Goal: Task Accomplishment & Management: Use online tool/utility

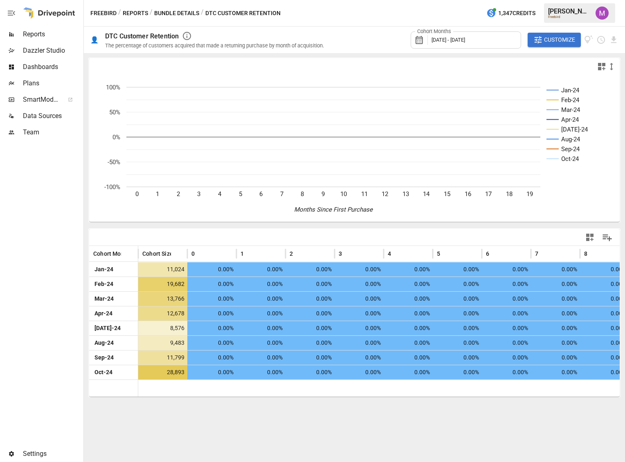
click at [465, 41] on span "[DATE] - [DATE]" at bounding box center [448, 40] width 34 height 6
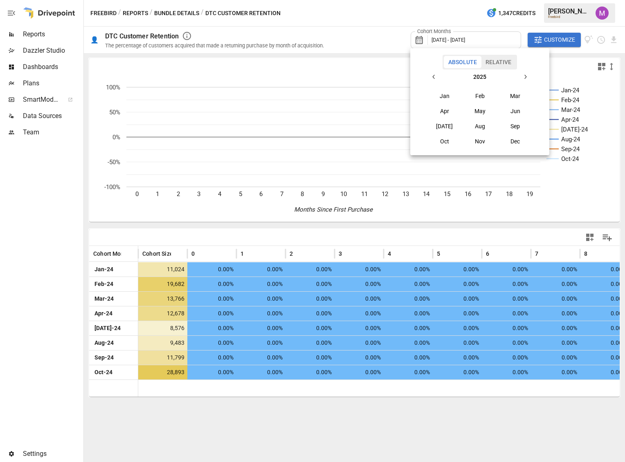
click at [559, 52] on div at bounding box center [312, 231] width 625 height 462
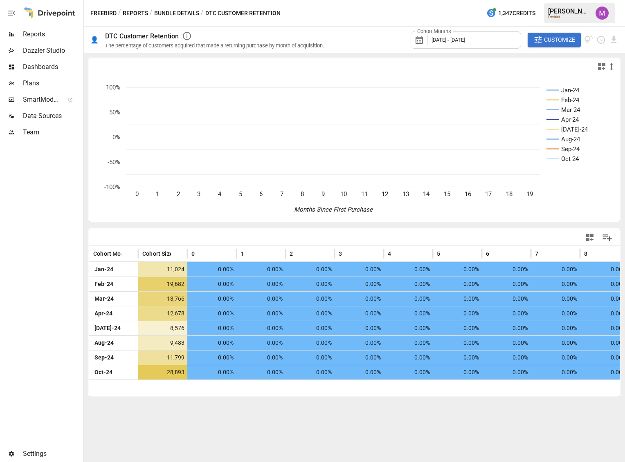
click at [556, 43] on span "Customize" at bounding box center [559, 40] width 31 height 10
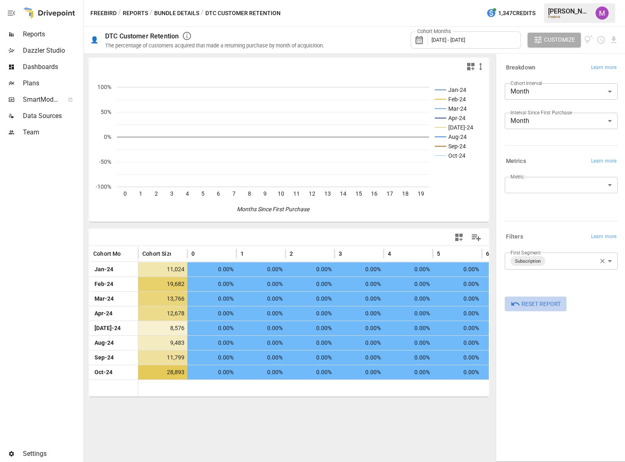
click at [549, 306] on span "Reset Report" at bounding box center [540, 304] width 39 height 10
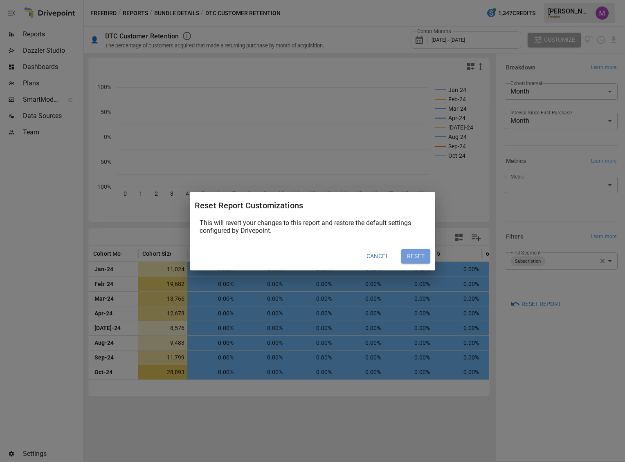
click at [416, 257] on button "Reset" at bounding box center [415, 256] width 29 height 15
type input "**********"
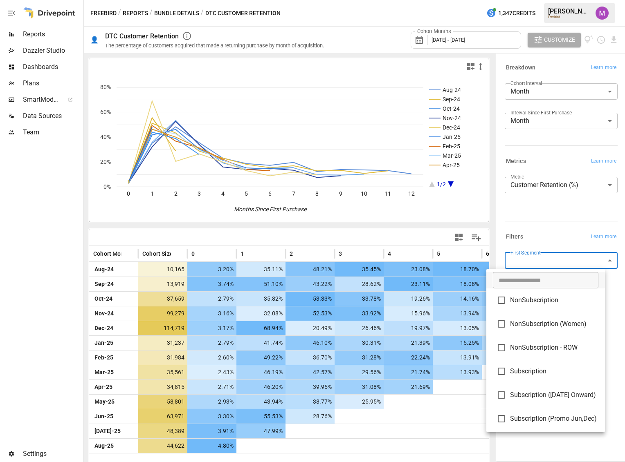
click at [563, 0] on body "Reports Dazzler Studio Dashboards Plans SmartModel ™ Data Sources Team Settings…" at bounding box center [312, 0] width 625 height 0
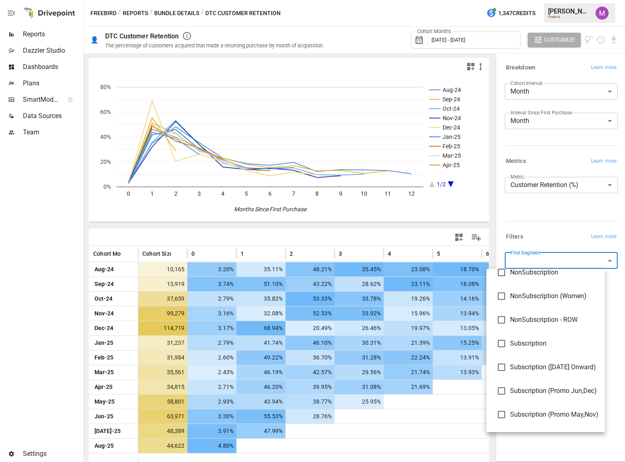
scroll to position [27, 0]
click at [550, 347] on span "Subscription" at bounding box center [554, 345] width 88 height 10
type input "**********"
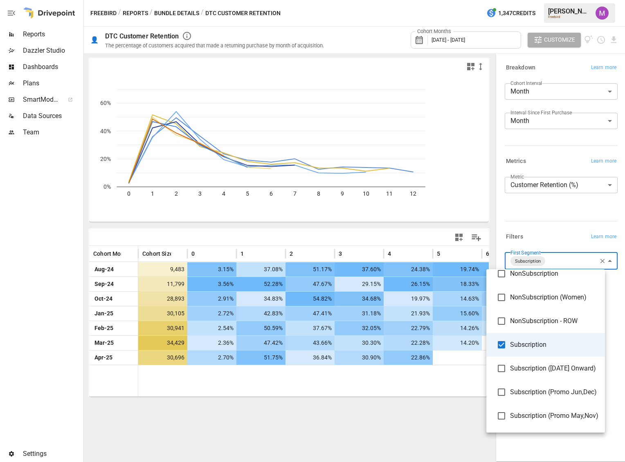
click at [553, 223] on div at bounding box center [312, 231] width 625 height 462
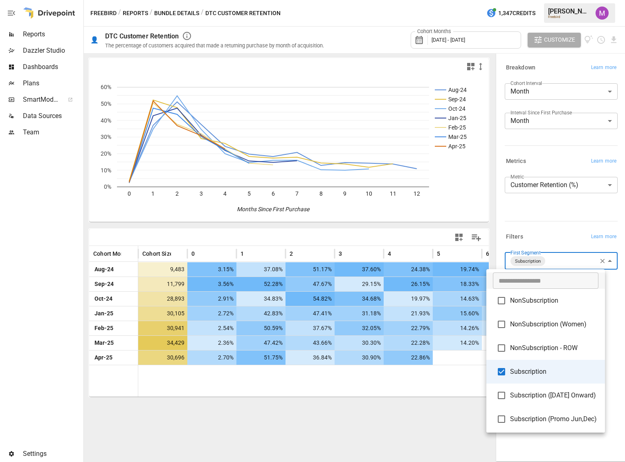
click at [562, 0] on body "Reports Dazzler Studio Dashboards Plans SmartModel ™ Data Sources Team Settings…" at bounding box center [312, 0] width 625 height 0
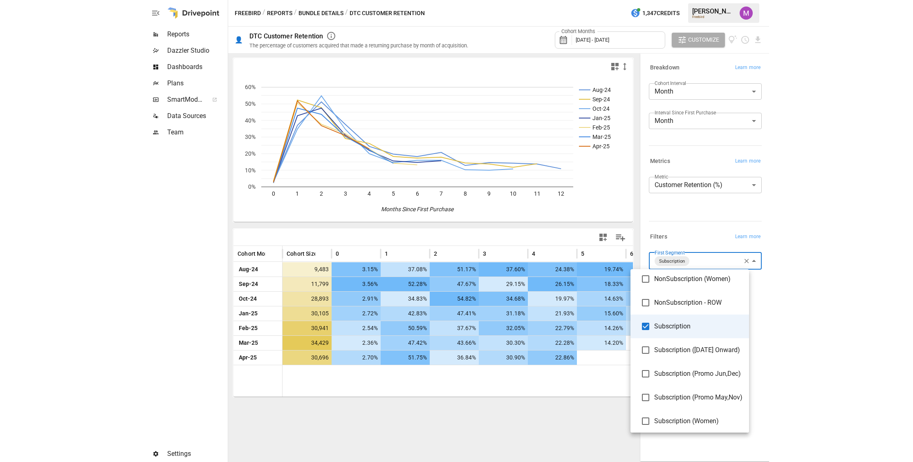
scroll to position [72, 0]
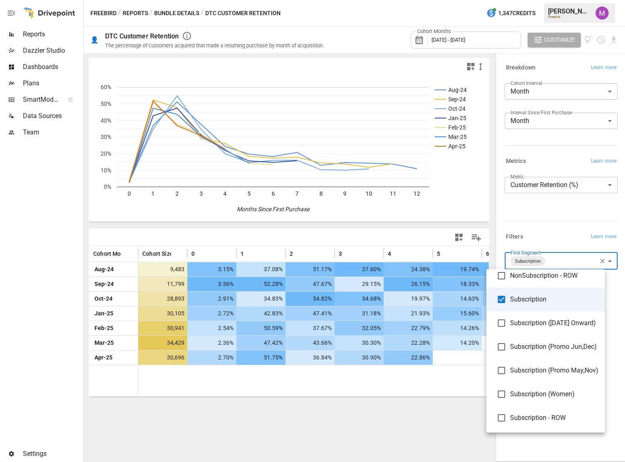
click at [576, 212] on div at bounding box center [312, 231] width 625 height 462
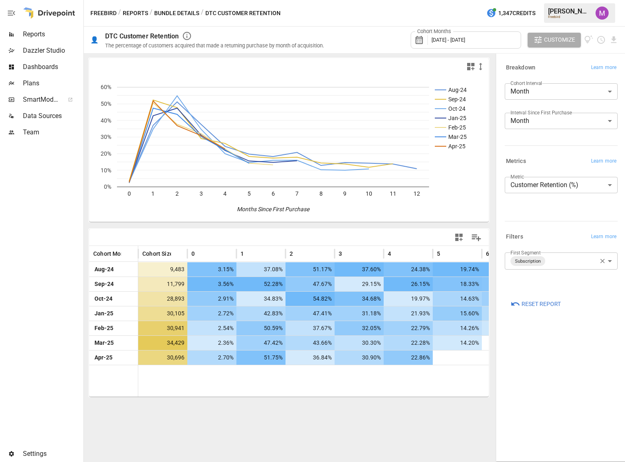
click at [505, 40] on div "Cohort Months [DATE] - [DATE]" at bounding box center [465, 39] width 110 height 17
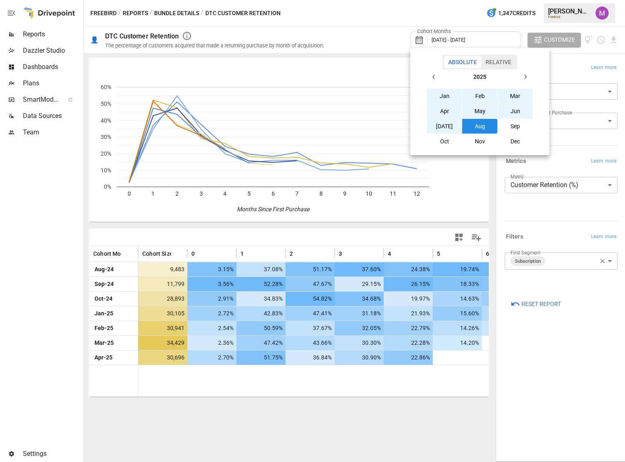
click at [433, 81] on button "button" at bounding box center [433, 76] width 15 height 15
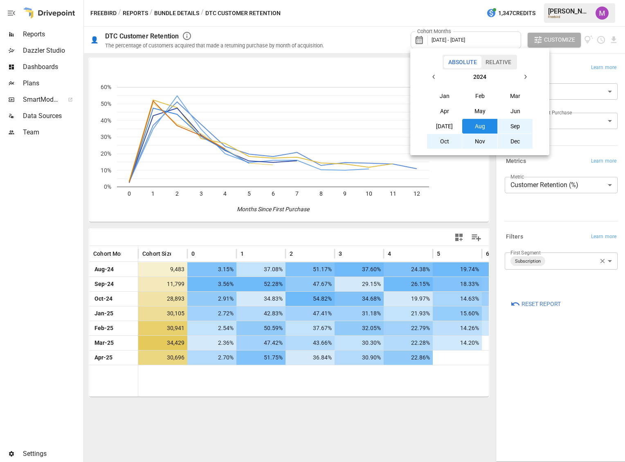
click at [447, 97] on button "Jan" at bounding box center [444, 96] width 35 height 15
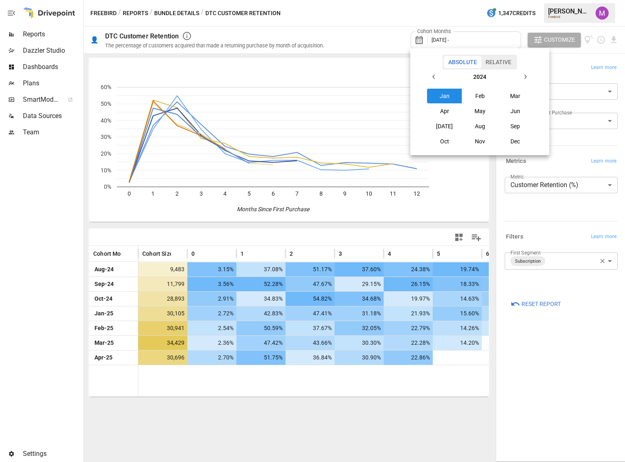
click at [518, 73] on button "button" at bounding box center [524, 76] width 15 height 15
click at [446, 113] on button "Apr" at bounding box center [444, 111] width 35 height 15
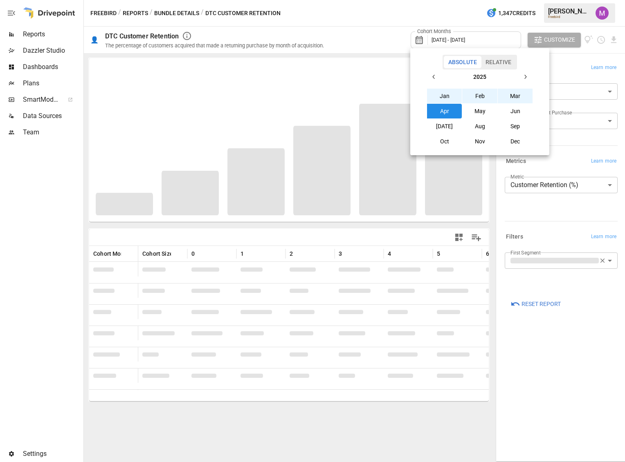
click at [528, 374] on div at bounding box center [312, 231] width 625 height 462
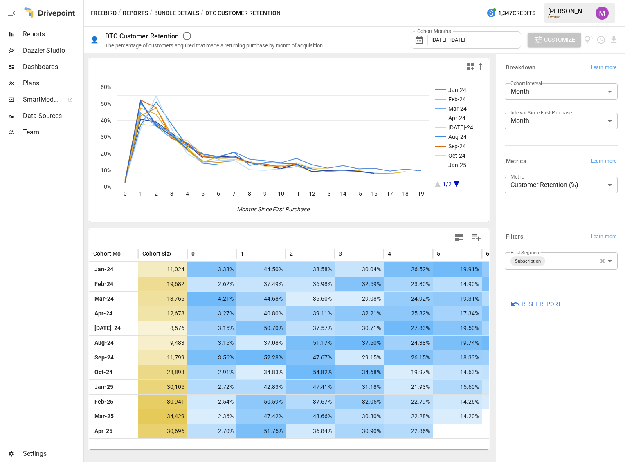
click at [560, 41] on span "Customize" at bounding box center [559, 40] width 31 height 10
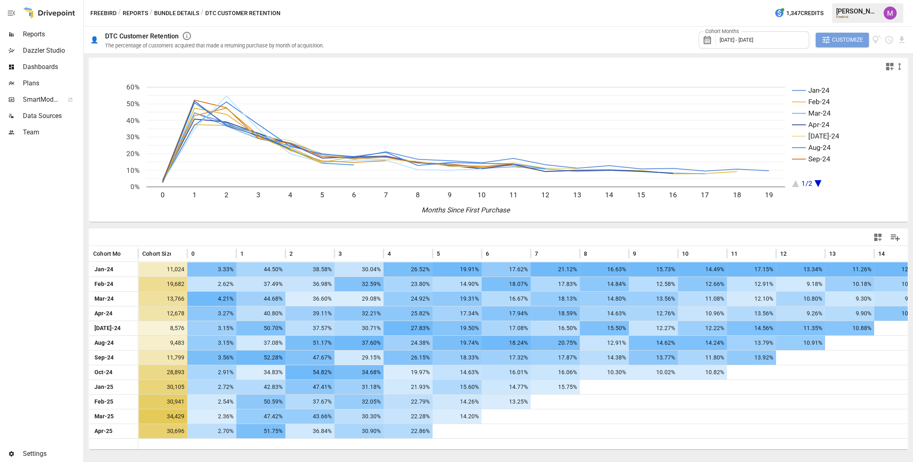
click at [624, 40] on span "Customize" at bounding box center [847, 40] width 31 height 10
